Goal: Information Seeking & Learning: Learn about a topic

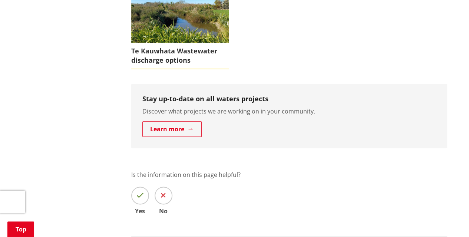
scroll to position [297, 0]
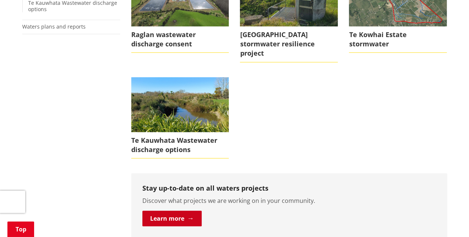
click at [176, 211] on link "Learn more" at bounding box center [171, 219] width 59 height 16
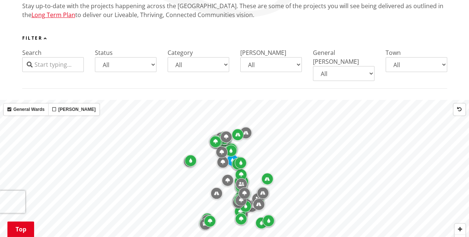
scroll to position [260, 0]
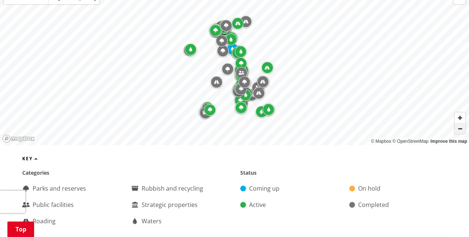
click at [459, 124] on span "Zoom out" at bounding box center [460, 129] width 11 height 10
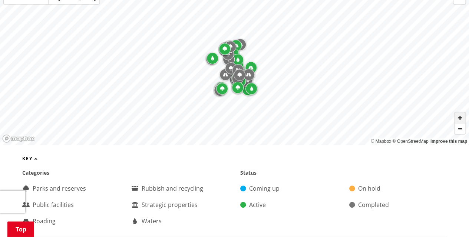
click at [459, 112] on span "Zoom in" at bounding box center [460, 117] width 11 height 11
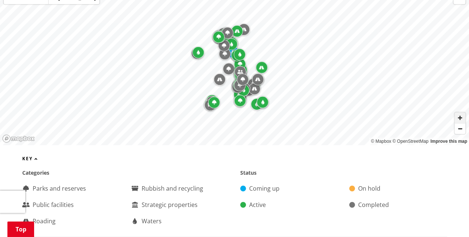
click at [459, 112] on span "Zoom in" at bounding box center [460, 117] width 11 height 11
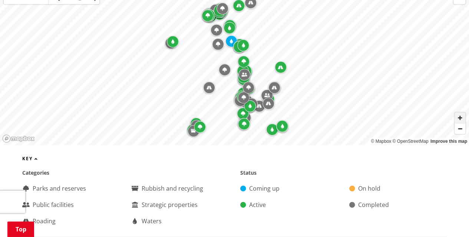
click at [459, 112] on span "Zoom in" at bounding box center [460, 117] width 11 height 11
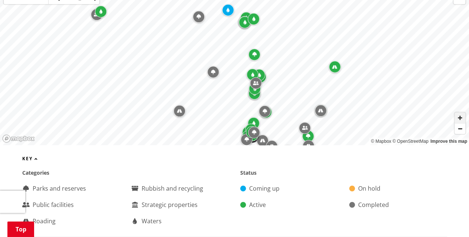
click at [459, 112] on span "Zoom in" at bounding box center [460, 117] width 11 height 11
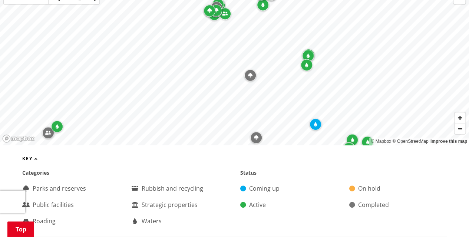
click at [315, 122] on icon "Map marker" at bounding box center [315, 124] width 3 height 4
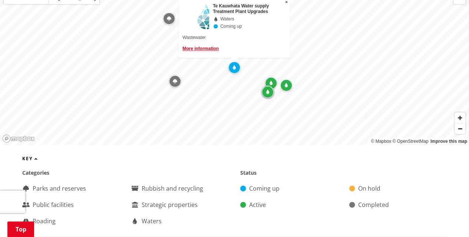
scroll to position [223, 0]
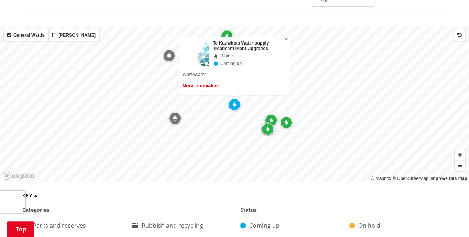
click at [200, 83] on link "More information" at bounding box center [201, 85] width 36 height 5
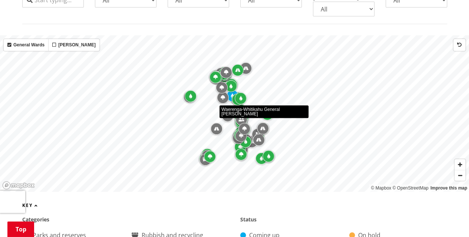
scroll to position [223, 0]
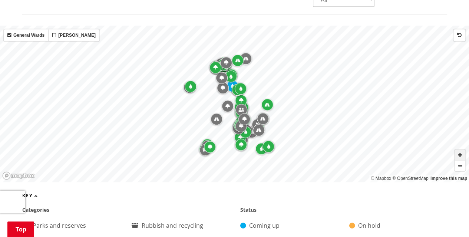
click at [461, 150] on span "Zoom in" at bounding box center [460, 155] width 11 height 11
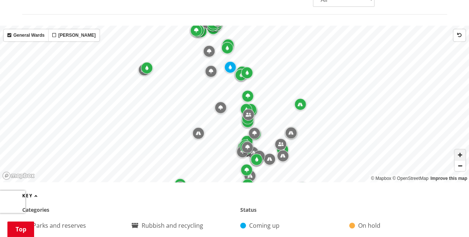
click at [461, 150] on span "Zoom in" at bounding box center [460, 155] width 11 height 11
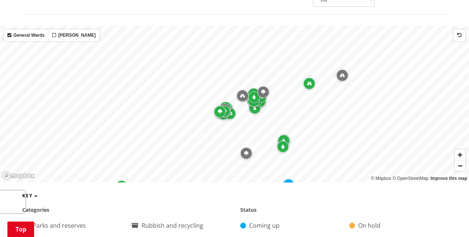
click at [309, 81] on icon "Map marker" at bounding box center [309, 83] width 5 height 4
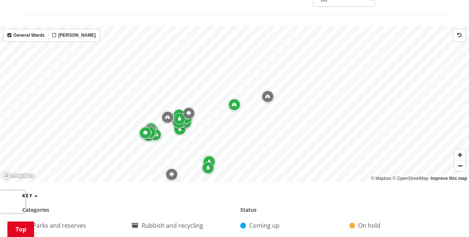
click at [180, 116] on icon "Map marker" at bounding box center [179, 118] width 3 height 4
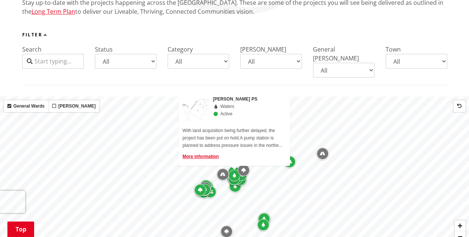
scroll to position [111, 0]
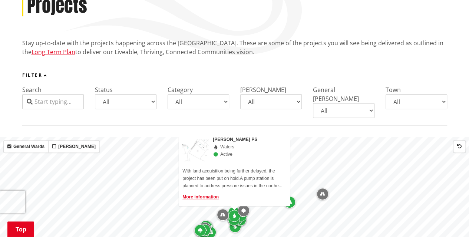
click at [151, 102] on select "All Coming up Active On hold Completed" at bounding box center [126, 101] width 62 height 15
click at [95, 94] on select "All Coming up Active On hold Completed" at bounding box center [126, 101] width 62 height 15
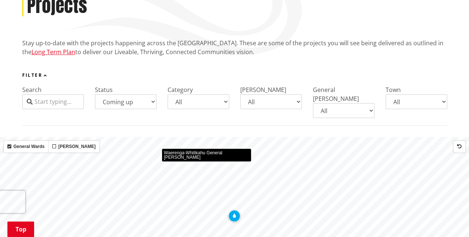
scroll to position [185, 0]
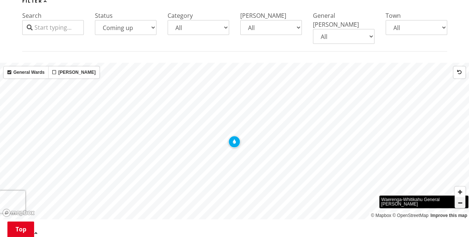
click at [456, 198] on span "Zoom out" at bounding box center [460, 203] width 11 height 10
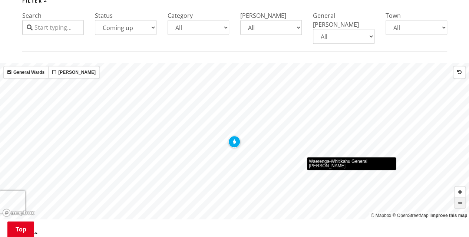
click at [456, 198] on span "Zoom out" at bounding box center [460, 203] width 11 height 10
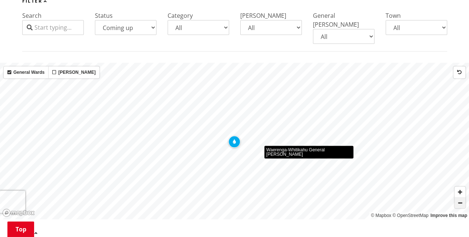
click at [456, 198] on span "Zoom out" at bounding box center [460, 203] width 11 height 10
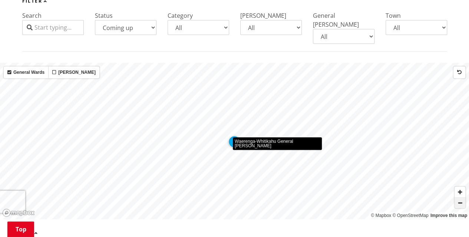
click at [456, 198] on span "Zoom out" at bounding box center [460, 203] width 11 height 10
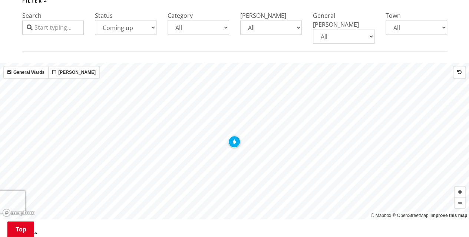
click at [233, 139] on icon "Map marker" at bounding box center [234, 141] width 3 height 4
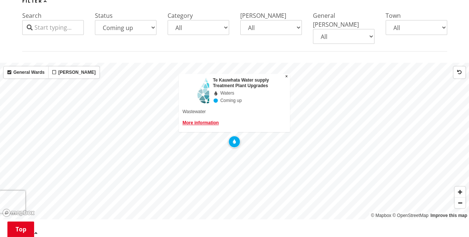
click at [151, 28] on select "All Coming up Active On hold Completed" at bounding box center [126, 27] width 62 height 15
select select "Active"
click at [95, 20] on select "All Coming up Active On hold Completed" at bounding box center [126, 27] width 62 height 15
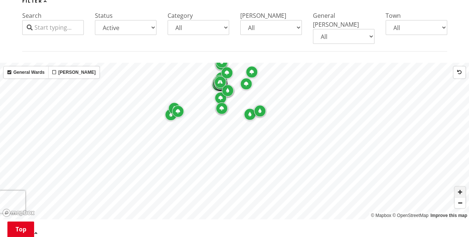
click at [459, 187] on span "Zoom in" at bounding box center [460, 192] width 11 height 11
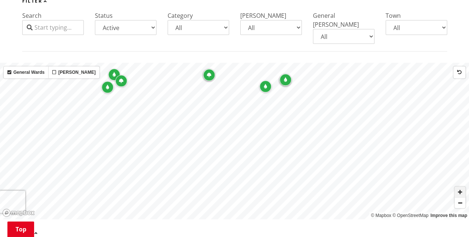
click at [458, 187] on span "Zoom in" at bounding box center [460, 192] width 11 height 11
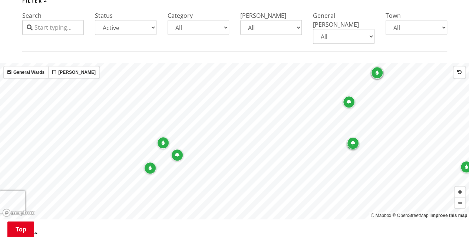
click at [151, 166] on icon "Map marker" at bounding box center [150, 168] width 3 height 4
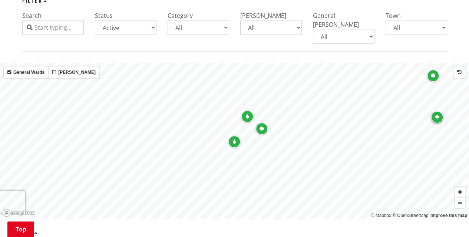
click at [262, 127] on icon "Map marker" at bounding box center [262, 129] width 4 height 4
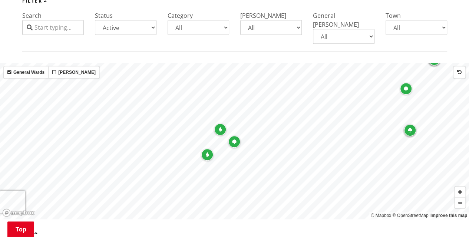
click at [220, 124] on div "Map marker" at bounding box center [220, 130] width 12 height 12
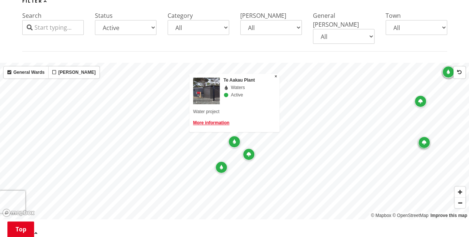
click at [217, 82] on img at bounding box center [216, 91] width 47 height 27
click at [224, 120] on link "More information" at bounding box center [211, 122] width 36 height 5
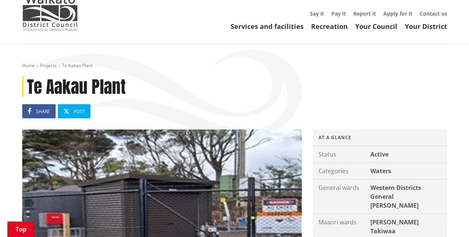
scroll to position [111, 0]
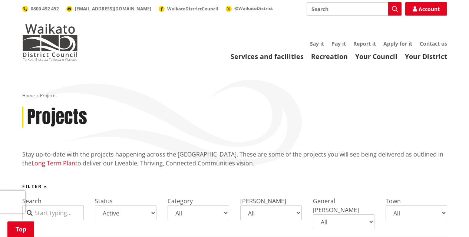
select select "Active"
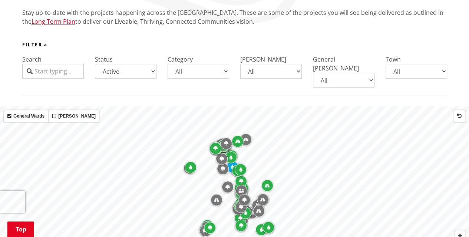
scroll to position [185, 0]
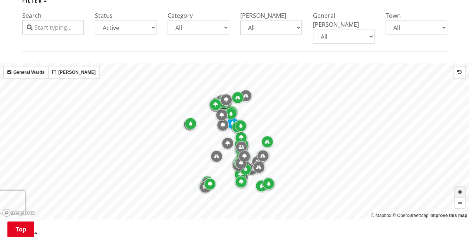
click at [458, 187] on span "Zoom in" at bounding box center [460, 192] width 11 height 11
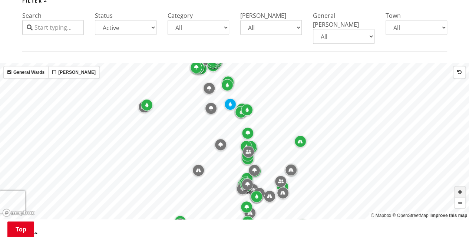
click at [458, 187] on span "Zoom in" at bounding box center [460, 192] width 11 height 11
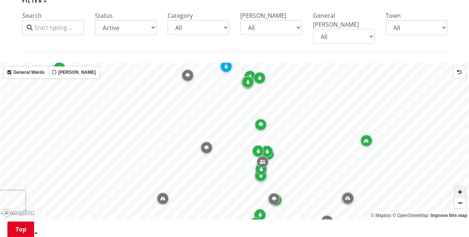
click at [458, 187] on span "Zoom in" at bounding box center [460, 192] width 11 height 11
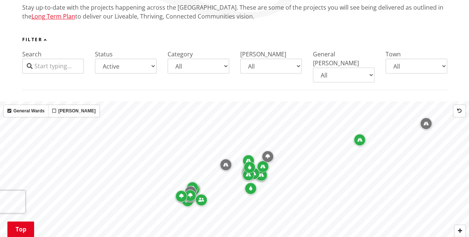
scroll to position [148, 0]
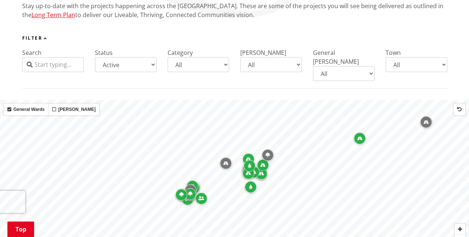
click at [251, 185] on icon "Map marker" at bounding box center [250, 187] width 3 height 4
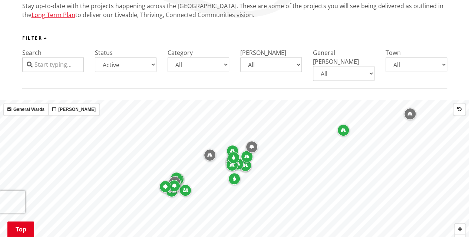
click at [236, 152] on div "Map marker" at bounding box center [234, 158] width 12 height 12
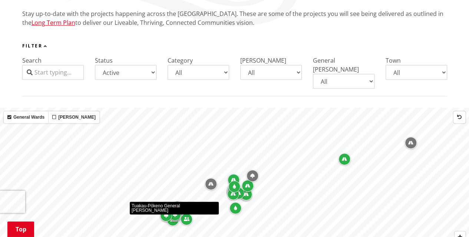
scroll to position [185, 0]
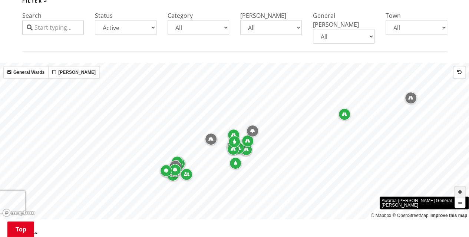
click at [461, 187] on span "Zoom in" at bounding box center [460, 192] width 11 height 11
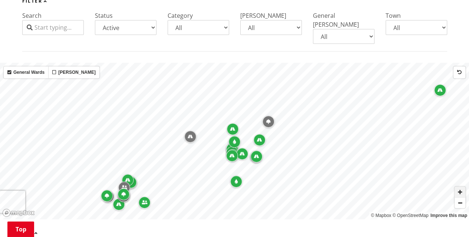
click at [461, 187] on span "Zoom in" at bounding box center [460, 192] width 11 height 11
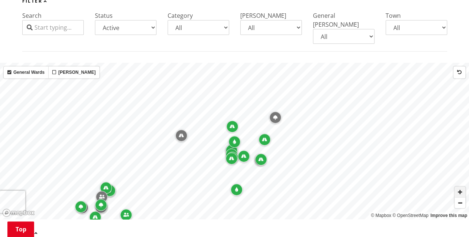
click at [461, 187] on span "Zoom in" at bounding box center [460, 192] width 11 height 11
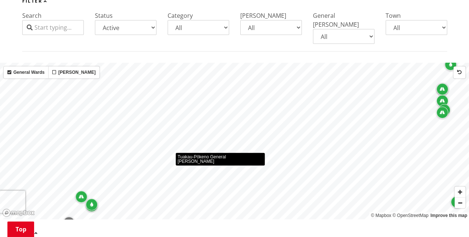
click at [237, 122] on div "© Mapbox © OpenStreetMap Improve this map Tuakau-Pōkeno General Ward" at bounding box center [234, 141] width 469 height 157
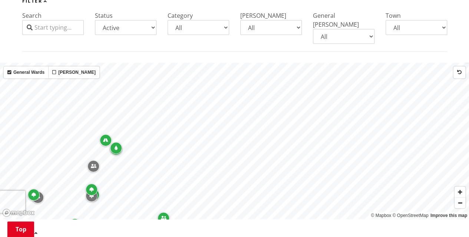
click at [115, 146] on icon "Map marker" at bounding box center [116, 148] width 3 height 4
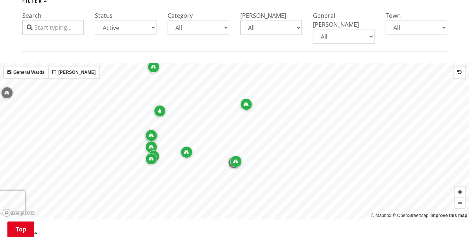
click at [159, 109] on icon "Map marker" at bounding box center [159, 111] width 3 height 4
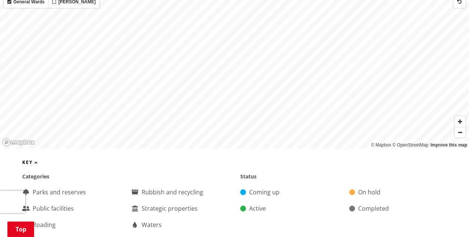
scroll to position [260, 0]
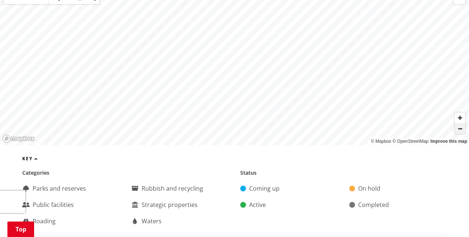
click at [458, 124] on span "Zoom out" at bounding box center [460, 129] width 11 height 10
click at [460, 112] on span "Zoom in" at bounding box center [460, 117] width 11 height 11
click at [344, 87] on icon "Map marker" at bounding box center [343, 89] width 3 height 4
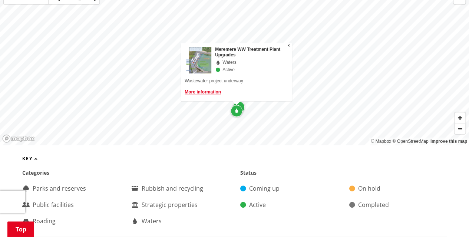
click at [206, 88] on div "More information" at bounding box center [237, 91] width 104 height 7
click at [207, 89] on link "More information" at bounding box center [203, 91] width 36 height 5
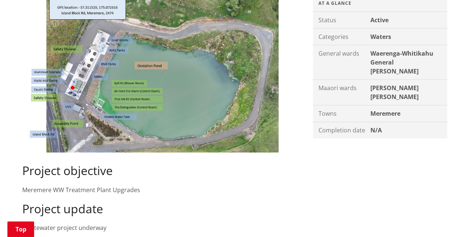
scroll to position [148, 0]
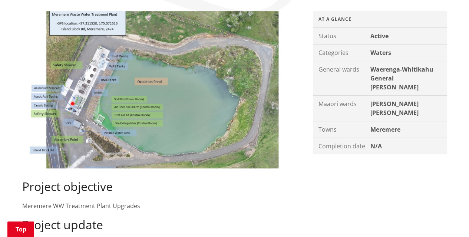
click at [75, 103] on img at bounding box center [162, 89] width 280 height 157
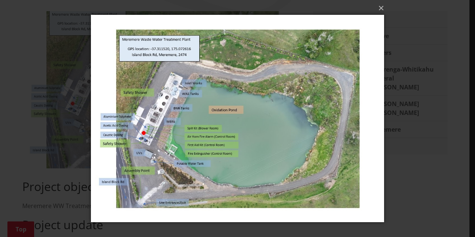
click at [75, 103] on div "× Loading..." at bounding box center [237, 118] width 475 height 237
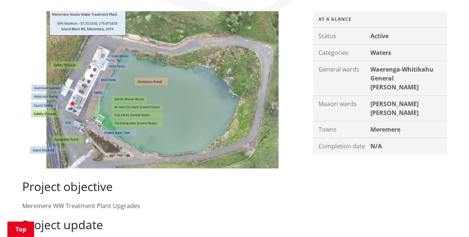
click at [77, 102] on img at bounding box center [162, 89] width 280 height 157
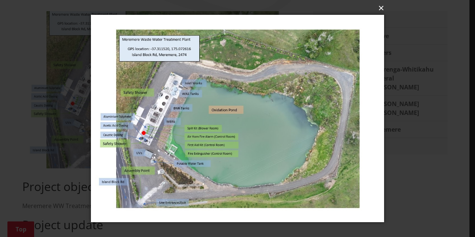
click at [381, 9] on button "×" at bounding box center [239, 8] width 293 height 16
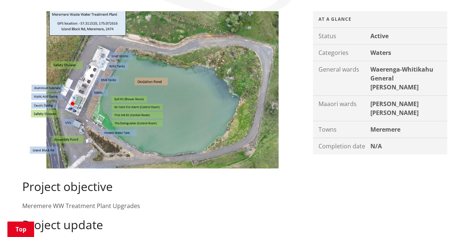
drag, startPoint x: 139, startPoint y: 204, endPoint x: 17, endPoint y: 207, distance: 122.4
click at [17, 207] on div "Project objective Meremere WW Treatment Plant Upgrades Project update Wastewate…" at bounding box center [162, 140] width 291 height 259
copy div "Meremere WW Treatment Plant Upgrades"
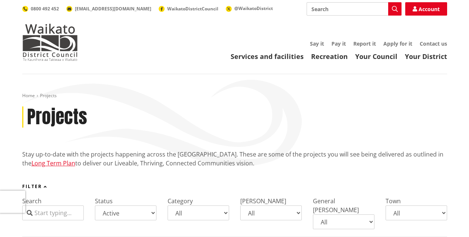
select select "Active"
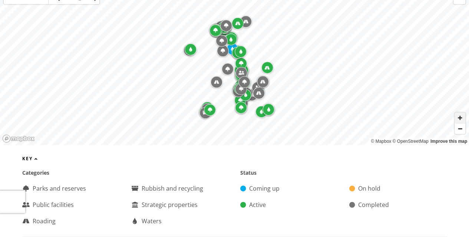
click at [459, 112] on span "Zoom in" at bounding box center [460, 117] width 11 height 11
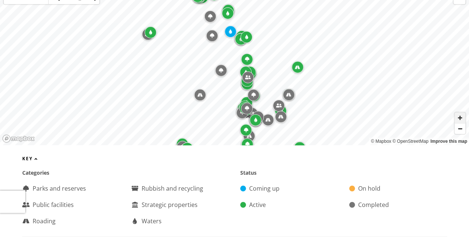
click at [459, 112] on span "Zoom in" at bounding box center [460, 117] width 11 height 11
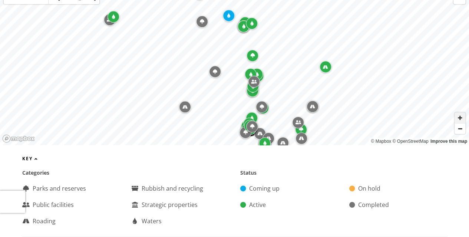
click at [459, 112] on span "Zoom in" at bounding box center [460, 117] width 11 height 11
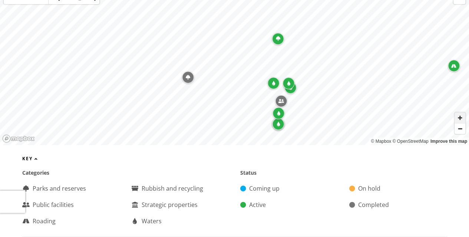
click at [459, 112] on span "Zoom in" at bounding box center [460, 117] width 11 height 11
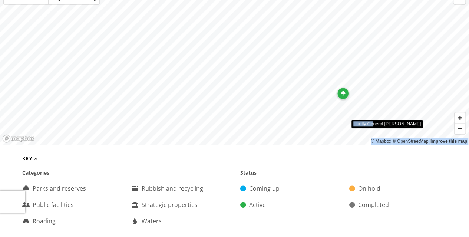
click at [388, 122] on div "© Mapbox © OpenStreetMap Improve this map Huntly General Ward" at bounding box center [234, 66] width 469 height 157
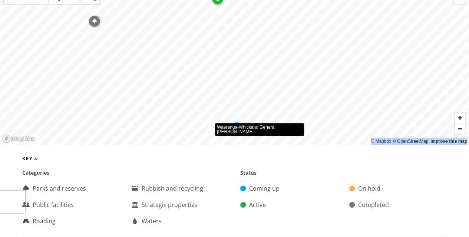
drag, startPoint x: 381, startPoint y: 45, endPoint x: 266, endPoint y: 146, distance: 153.5
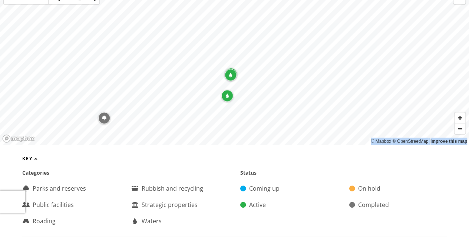
click at [229, 73] on icon "Map marker" at bounding box center [230, 75] width 3 height 4
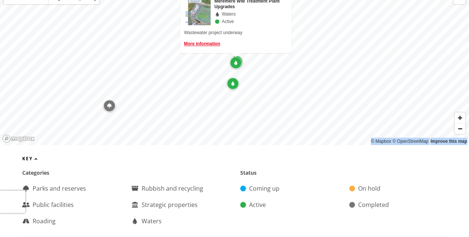
click at [231, 78] on div "Map marker" at bounding box center [233, 84] width 12 height 12
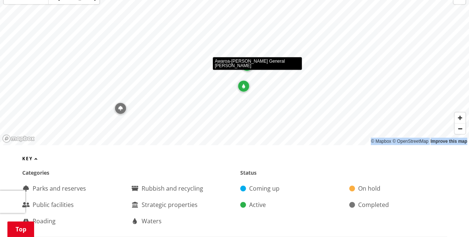
scroll to position [185, 0]
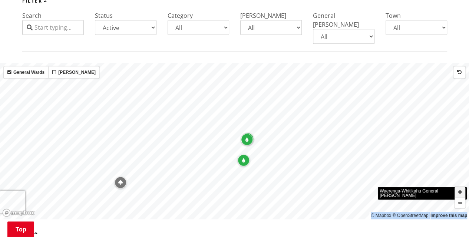
click at [459, 187] on span "Zoom in" at bounding box center [460, 192] width 11 height 11
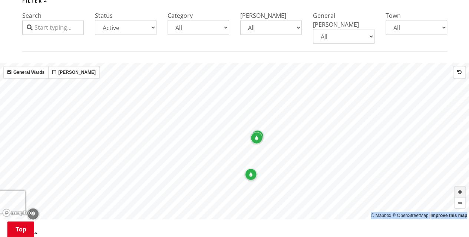
click at [459, 187] on span "Zoom in" at bounding box center [460, 192] width 11 height 11
click at [419, 93] on icon "Map marker" at bounding box center [419, 95] width 3 height 4
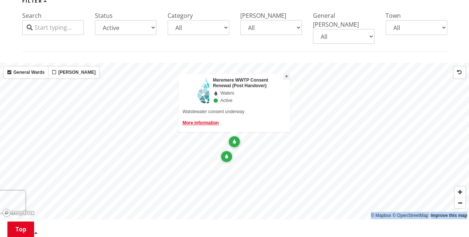
click at [287, 74] on span "×" at bounding box center [286, 76] width 3 height 5
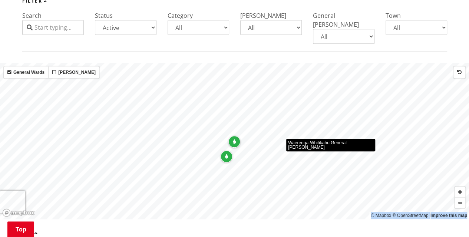
scroll to position [223, 0]
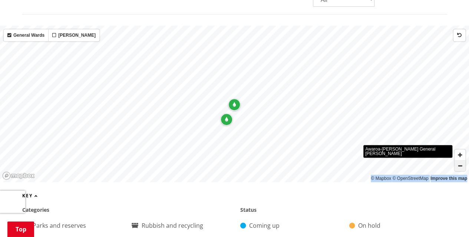
click at [461, 161] on span "Zoom out" at bounding box center [460, 166] width 11 height 10
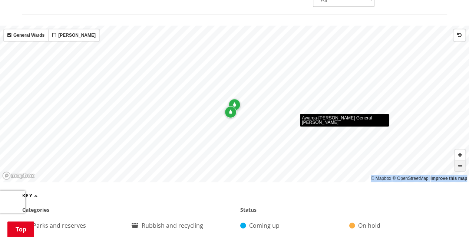
click at [461, 161] on span "Zoom out" at bounding box center [460, 166] width 11 height 10
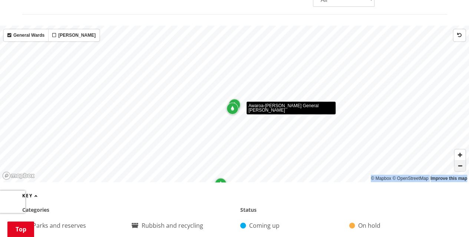
click at [461, 161] on span "Zoom out" at bounding box center [460, 166] width 11 height 10
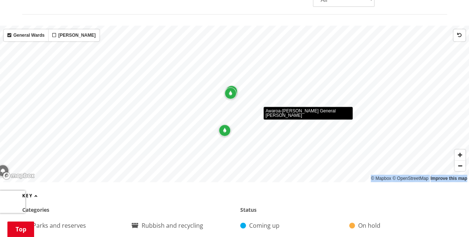
click at [306, 62] on div "© Mapbox © OpenStreetMap Improve this map Awaroa-Maramarua General Ward" at bounding box center [234, 104] width 469 height 157
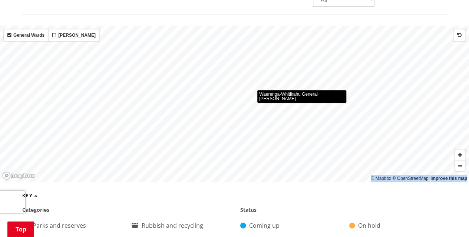
click at [272, 26] on div "© Mapbox © OpenStreetMap Improve this map Waerenga-Whitikahu General Ward" at bounding box center [234, 104] width 469 height 157
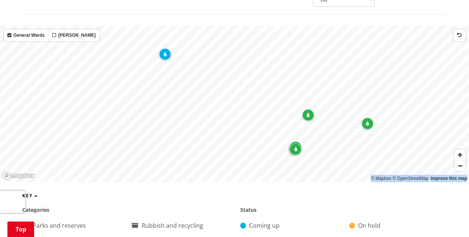
click at [164, 48] on div "Map marker" at bounding box center [165, 54] width 12 height 12
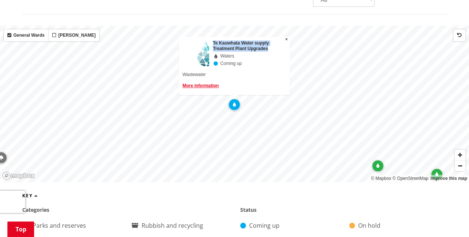
drag, startPoint x: 214, startPoint y: 33, endPoint x: 275, endPoint y: 40, distance: 62.0
click at [275, 40] on div "Te Kauwhata Water supply Treatment Plant Upgrades" at bounding box center [249, 45] width 73 height 11
copy div "Te Kauwhata Water supply Treatment Plant Upgrades"
click at [209, 83] on link "More information" at bounding box center [201, 85] width 36 height 5
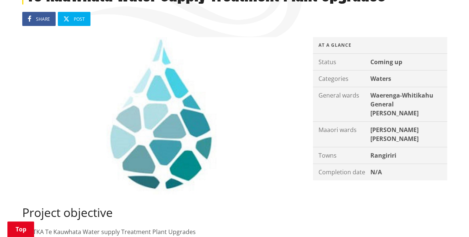
scroll to position [111, 0]
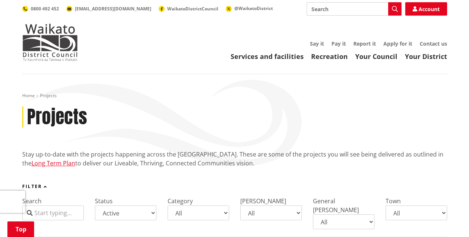
select select "Active"
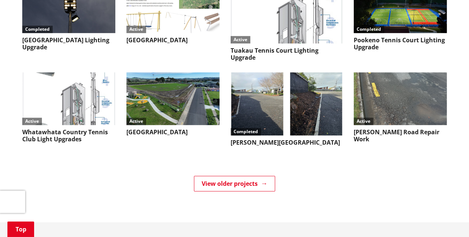
scroll to position [223, 0]
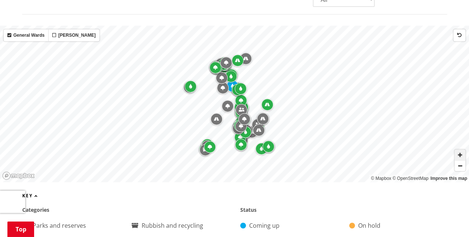
click at [463, 150] on span "Zoom in" at bounding box center [460, 155] width 11 height 11
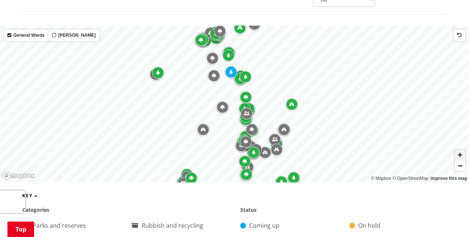
click at [463, 150] on span "Zoom in" at bounding box center [460, 155] width 11 height 11
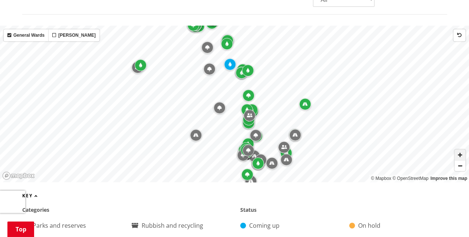
click at [463, 150] on span "Zoom in" at bounding box center [460, 155] width 11 height 11
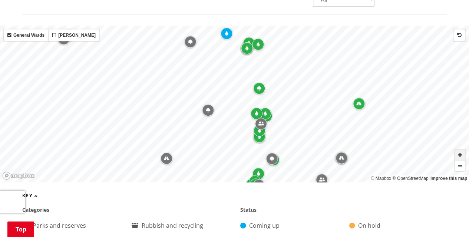
click at [463, 150] on span "Zoom in" at bounding box center [460, 155] width 11 height 11
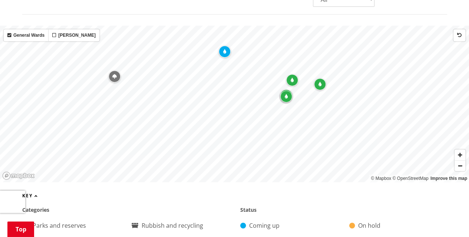
click at [321, 82] on icon "Map marker" at bounding box center [320, 84] width 3 height 4
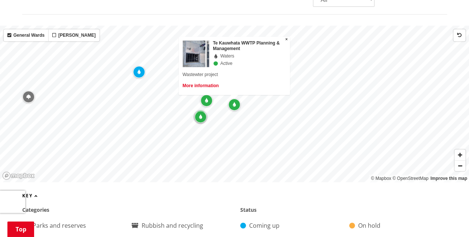
click at [197, 83] on link "More information" at bounding box center [201, 85] width 36 height 5
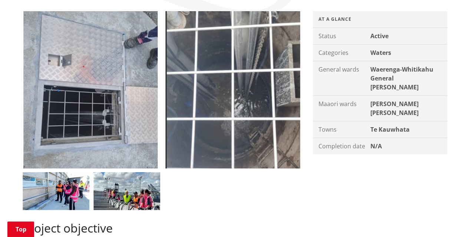
scroll to position [37, 0]
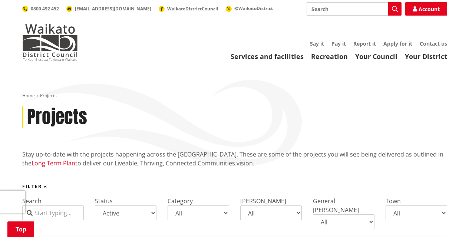
select select "Active"
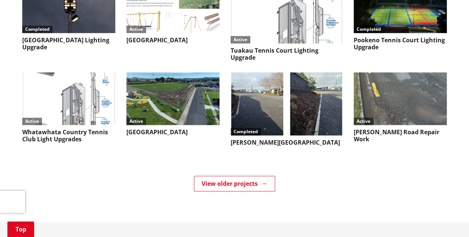
scroll to position [223, 0]
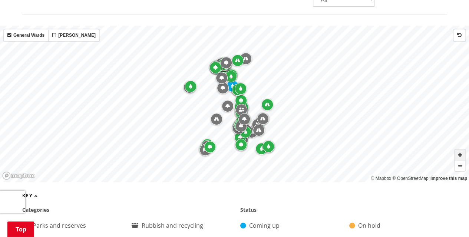
click at [460, 150] on span "Zoom in" at bounding box center [460, 155] width 11 height 11
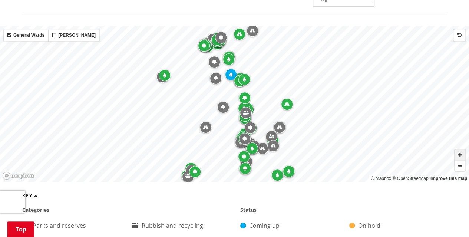
click at [460, 150] on span "Zoom in" at bounding box center [460, 155] width 11 height 11
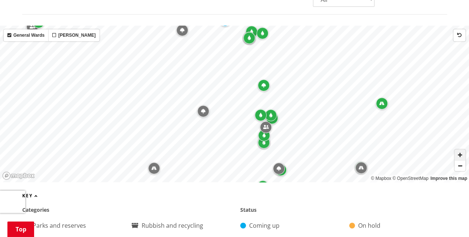
click at [460, 150] on span "Zoom in" at bounding box center [460, 155] width 11 height 11
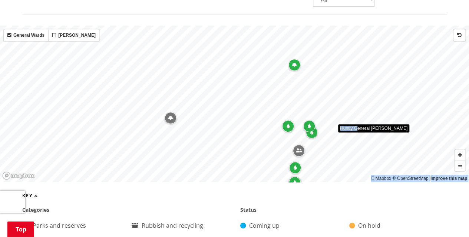
click at [376, 132] on div "© Mapbox © OpenStreetMap Improve this map Huntly General Ward" at bounding box center [234, 104] width 469 height 157
click at [295, 63] on icon "Map marker" at bounding box center [294, 65] width 4 height 4
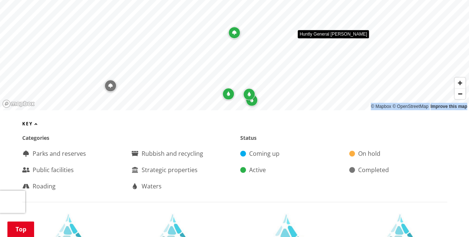
scroll to position [297, 0]
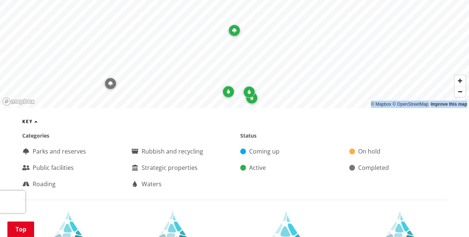
click at [228, 86] on div "Map marker" at bounding box center [229, 92] width 12 height 12
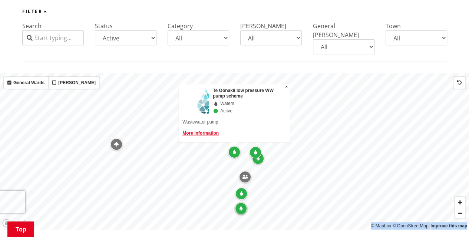
scroll to position [185, 0]
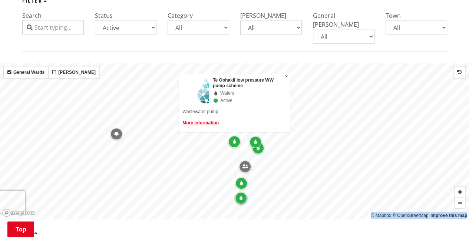
click at [253, 136] on div "Map marker" at bounding box center [256, 142] width 12 height 12
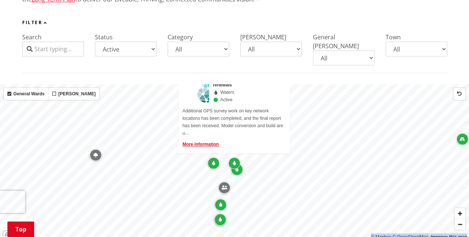
scroll to position [148, 0]
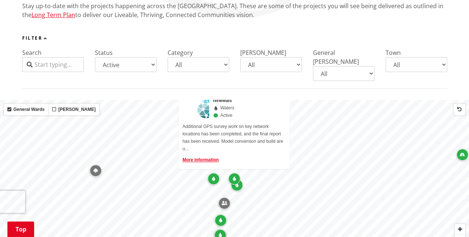
click at [239, 179] on div "Map marker" at bounding box center [237, 185] width 12 height 12
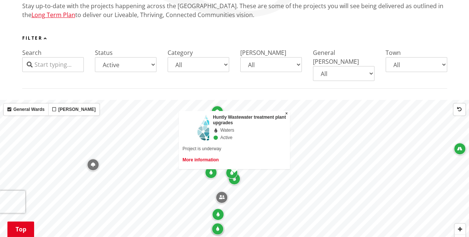
click at [204, 157] on link "More information" at bounding box center [201, 159] width 36 height 5
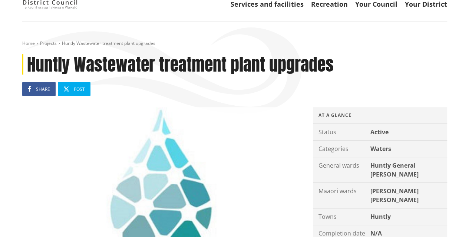
scroll to position [37, 0]
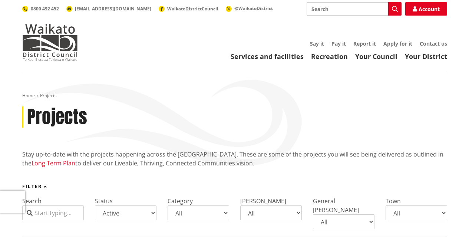
select select "Active"
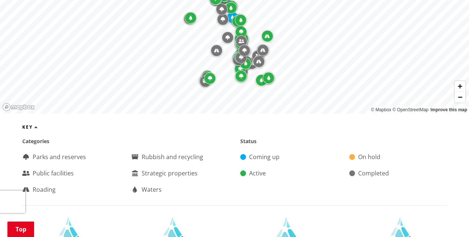
scroll to position [223, 0]
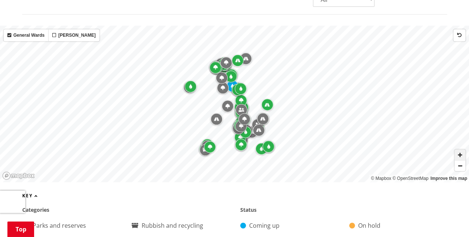
click at [460, 150] on span "Zoom in" at bounding box center [460, 155] width 11 height 11
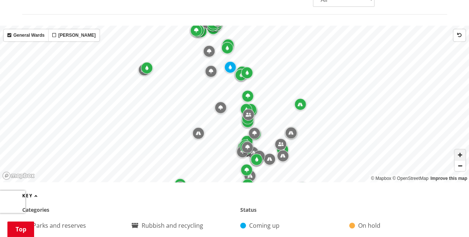
click at [459, 150] on span "Zoom in" at bounding box center [460, 155] width 11 height 11
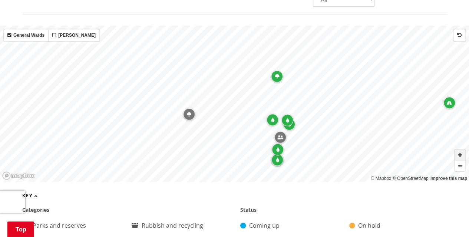
click at [459, 150] on span "Zoom in" at bounding box center [460, 155] width 11 height 11
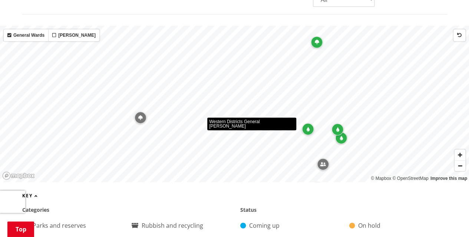
click at [208, 93] on div "© Mapbox © OpenStreetMap Improve this map Western Districts General Ward" at bounding box center [234, 104] width 469 height 157
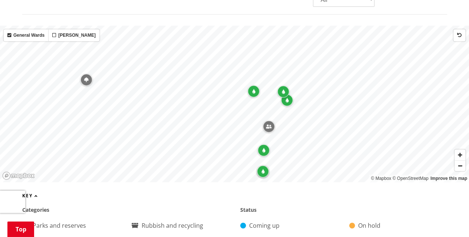
click at [281, 86] on div "Map marker" at bounding box center [283, 92] width 12 height 12
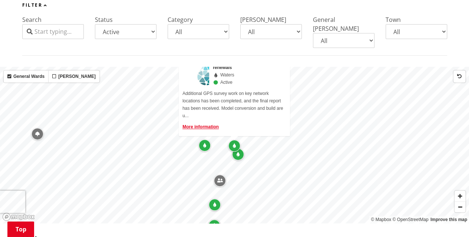
scroll to position [148, 0]
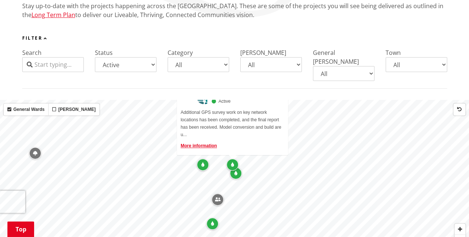
click at [237, 171] on icon "Map marker" at bounding box center [235, 173] width 3 height 4
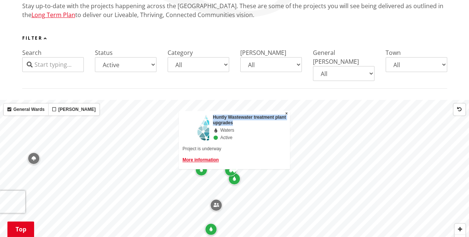
drag, startPoint x: 213, startPoint y: 108, endPoint x: 237, endPoint y: 115, distance: 25.1
click at [237, 115] on div "Huntly Wastewater treatment plant upgrades" at bounding box center [249, 120] width 73 height 11
copy div "Huntly Wastewater treatment plant upgrades"
click at [236, 177] on icon "Map marker" at bounding box center [234, 179] width 3 height 4
click at [234, 177] on icon "Map marker" at bounding box center [234, 179] width 3 height 4
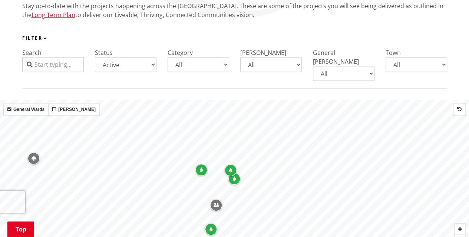
click at [233, 173] on div "Map marker" at bounding box center [235, 179] width 12 height 12
click at [232, 164] on div "Map marker" at bounding box center [231, 170] width 12 height 12
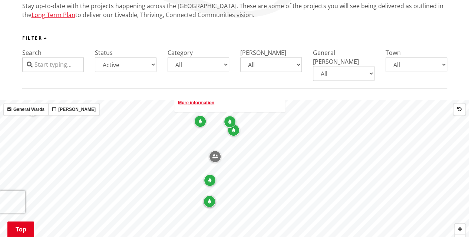
click at [210, 174] on div "Map marker" at bounding box center [210, 180] width 12 height 12
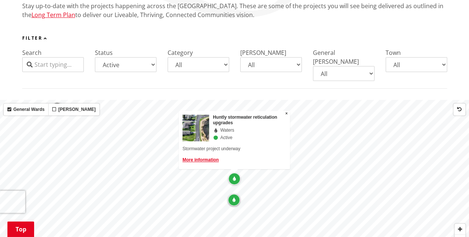
click at [234, 198] on icon "Map marker" at bounding box center [234, 200] width 3 height 4
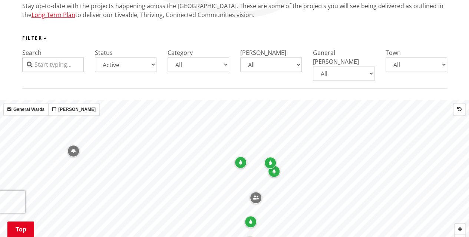
click at [241, 157] on div "Map marker" at bounding box center [241, 163] width 12 height 12
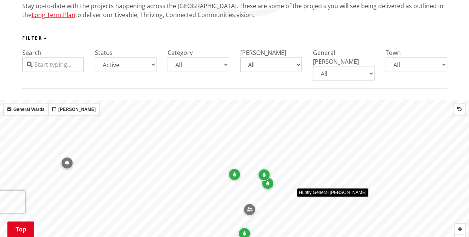
click at [340, 121] on div "© Mapbox © OpenStreetMap Improve this map Huntly General Ward" at bounding box center [234, 178] width 469 height 157
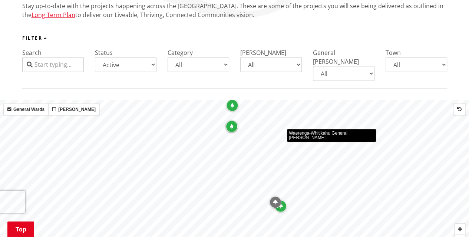
click at [325, 122] on div "© Mapbox © OpenStreetMap Improve this map Waerenga-Whitikahu General Ward" at bounding box center [234, 178] width 469 height 157
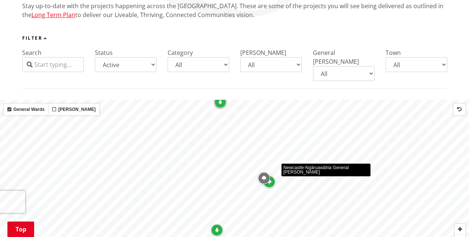
click at [342, 119] on div "© Mapbox © OpenStreetMap Improve this map Newcastle-Ngāruawāhia General Ward" at bounding box center [234, 178] width 469 height 157
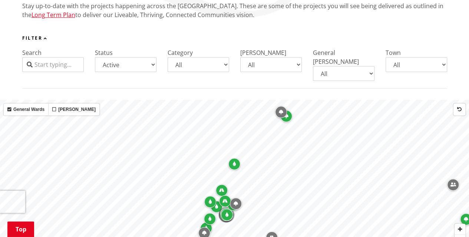
click at [232, 158] on div "Map marker" at bounding box center [235, 164] width 12 height 12
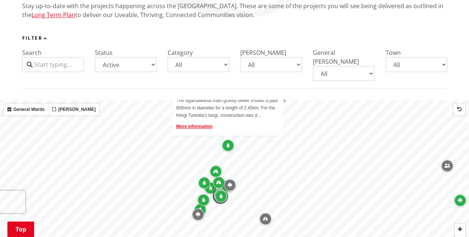
click at [204, 181] on icon "Map marker" at bounding box center [204, 183] width 3 height 4
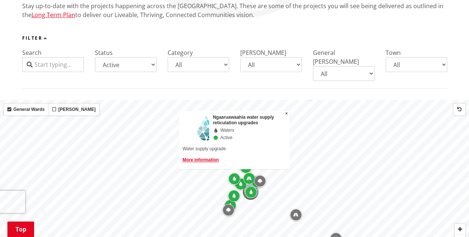
click at [241, 178] on div "Map marker" at bounding box center [241, 184] width 12 height 12
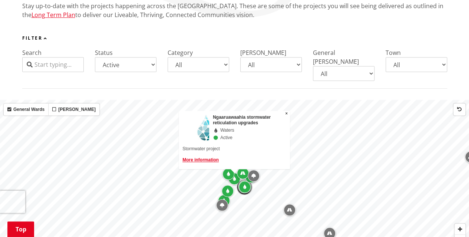
click at [244, 185] on icon "Map marker" at bounding box center [244, 187] width 3 height 4
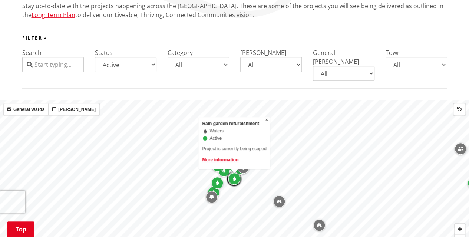
click at [217, 177] on div "Map marker" at bounding box center [217, 183] width 12 height 12
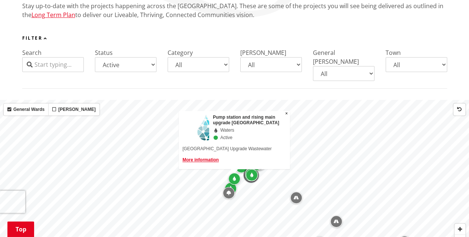
click at [235, 183] on div "Map marker" at bounding box center [231, 189] width 12 height 12
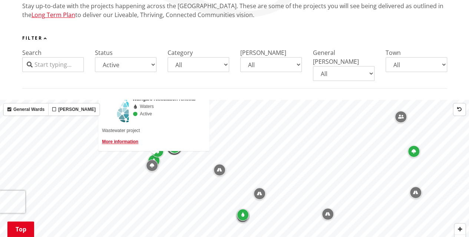
click at [243, 213] on icon "Map marker" at bounding box center [243, 215] width 3 height 4
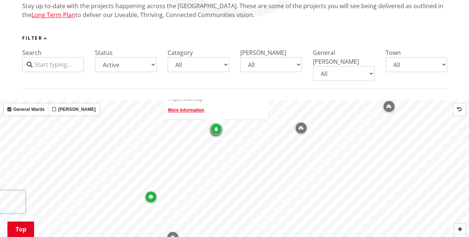
click at [150, 195] on icon "Map marker" at bounding box center [151, 197] width 4 height 4
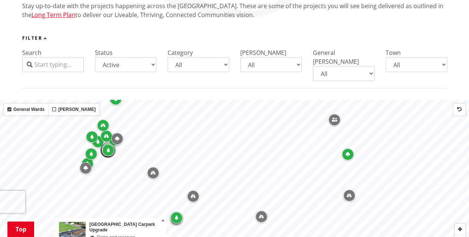
click at [348, 152] on icon "Map marker" at bounding box center [348, 154] width 4 height 4
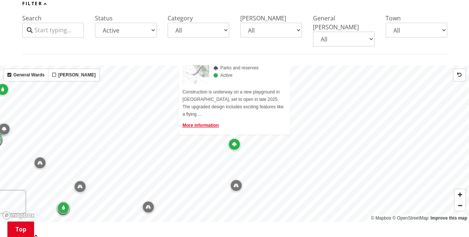
scroll to position [223, 0]
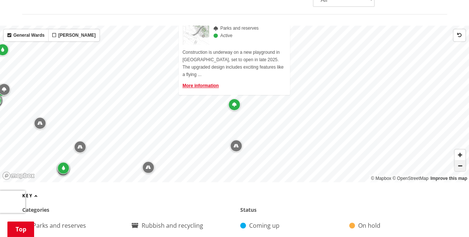
click at [459, 161] on span "Zoom out" at bounding box center [460, 166] width 11 height 10
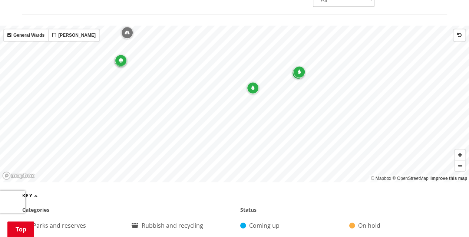
click at [252, 86] on icon "Map marker" at bounding box center [253, 88] width 3 height 4
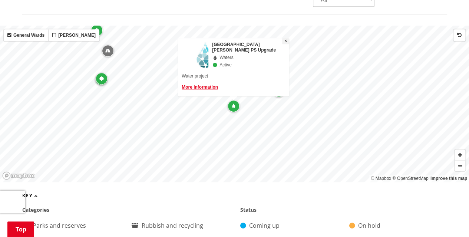
click at [285, 38] on span "×" at bounding box center [286, 40] width 3 height 5
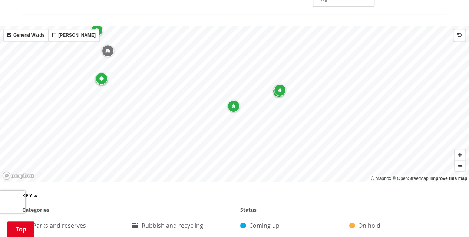
click at [280, 88] on icon "Map marker" at bounding box center [280, 90] width 3 height 4
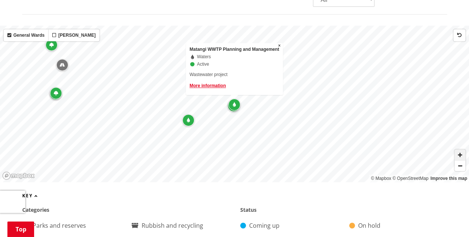
click at [459, 150] on span "Zoom in" at bounding box center [460, 155] width 11 height 11
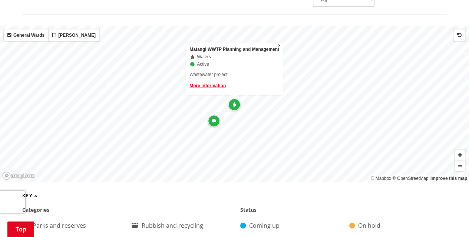
click at [236, 99] on div "Map marker" at bounding box center [235, 105] width 12 height 12
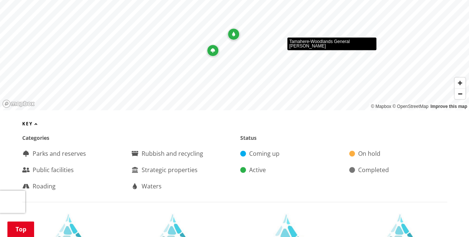
scroll to position [297, 0]
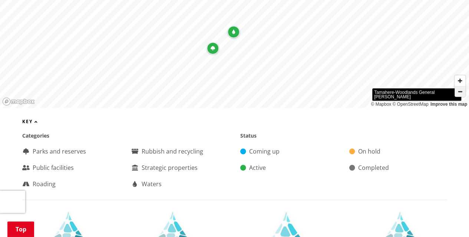
click at [460, 86] on span "Zoom out" at bounding box center [460, 91] width 11 height 10
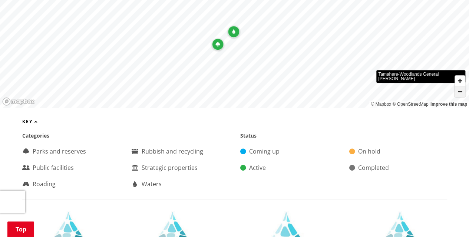
click at [460, 86] on span "Zoom out" at bounding box center [460, 91] width 11 height 10
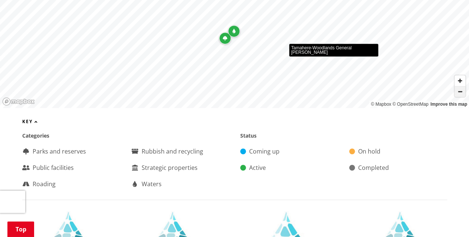
click at [460, 86] on span "Zoom out" at bounding box center [460, 91] width 11 height 10
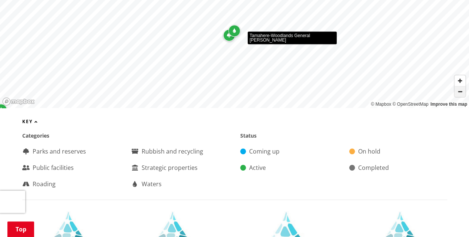
click at [460, 86] on span "Zoom out" at bounding box center [460, 91] width 11 height 10
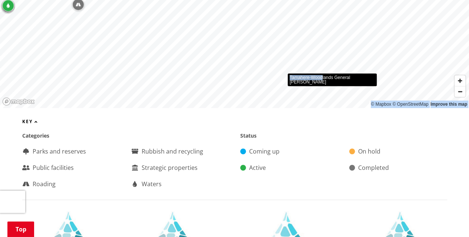
click at [332, 82] on div "© Mapbox © OpenStreetMap Improve this map Tamahere-Woodlands General Ward" at bounding box center [234, 29] width 469 height 157
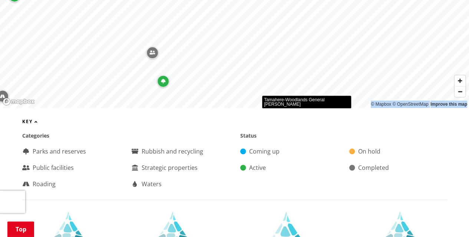
drag, startPoint x: 331, startPoint y: 37, endPoint x: 307, endPoint y: 102, distance: 69.3
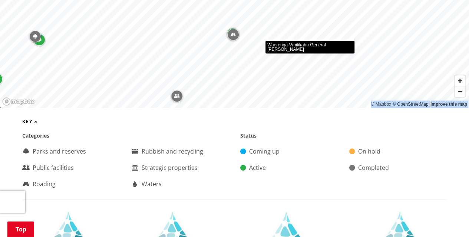
click at [323, 65] on div "© Mapbox © OpenStreetMap Improve this map Waerenga-Whitikahu General Ward" at bounding box center [234, 29] width 469 height 157
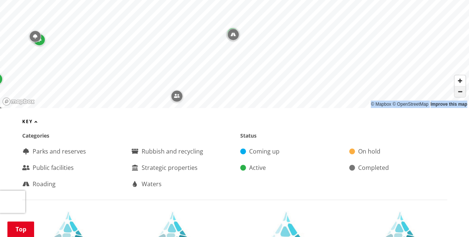
click at [461, 86] on span "Zoom out" at bounding box center [460, 91] width 11 height 10
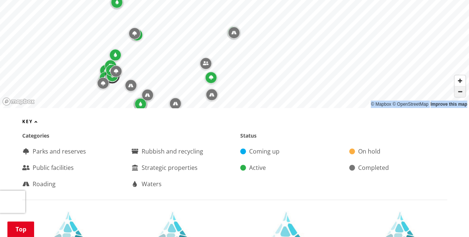
click at [461, 86] on span "Zoom out" at bounding box center [460, 91] width 11 height 10
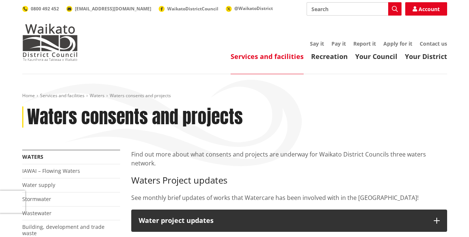
scroll to position [297, 0]
